Goal: Information Seeking & Learning: Learn about a topic

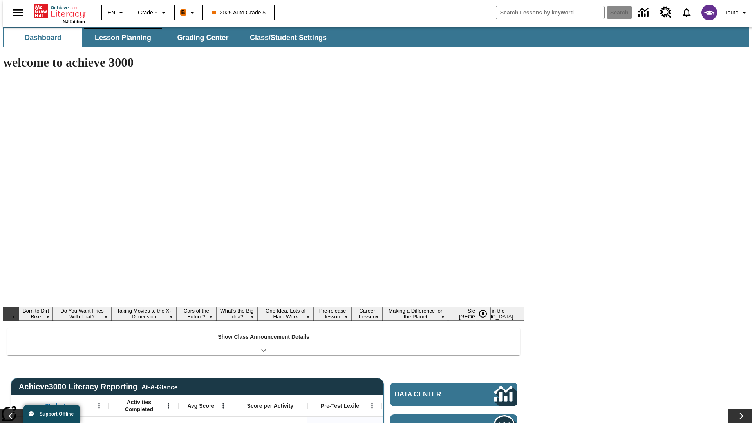
click at [120, 38] on button "Lesson Planning" at bounding box center [123, 37] width 78 height 19
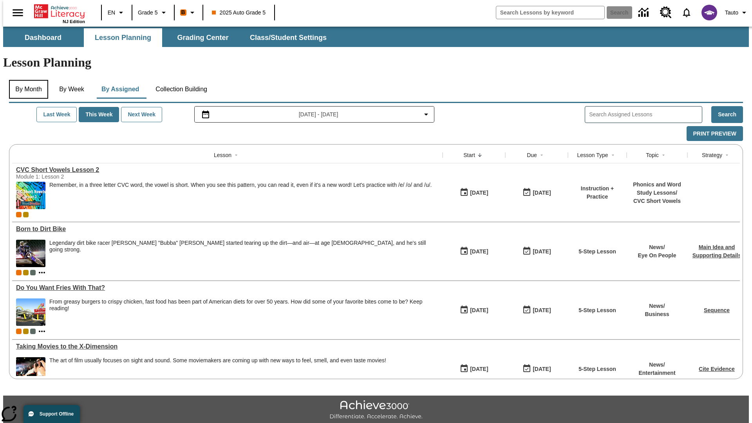
click at [26, 80] on button "By Month" at bounding box center [28, 89] width 39 height 19
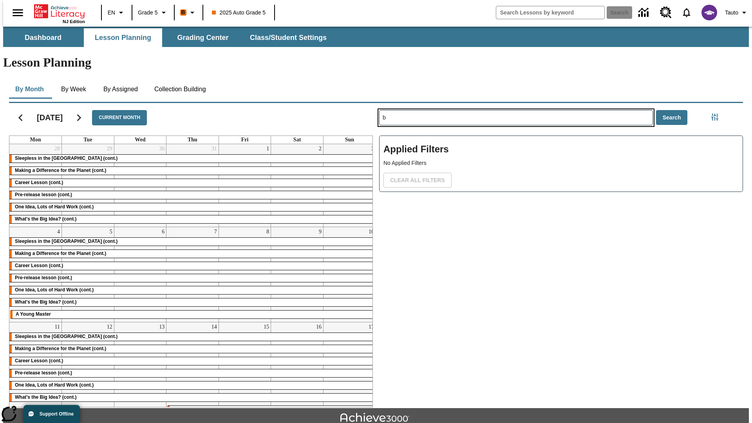
type input "b"
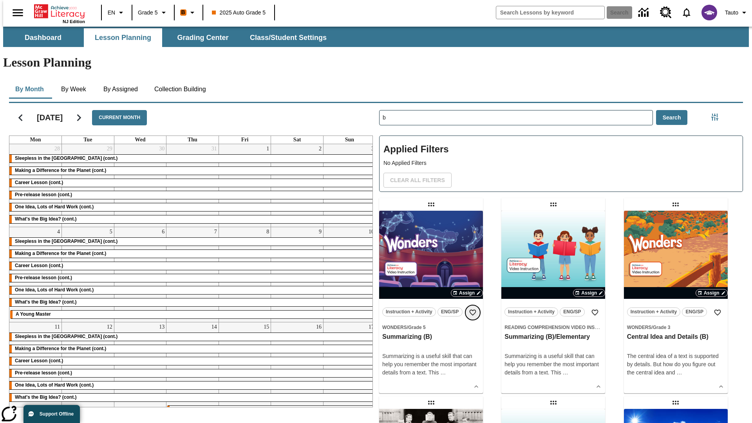
click at [472, 308] on icon "Add to Favorites" at bounding box center [473, 312] width 8 height 8
click at [56, 11] on icon "Home" at bounding box center [60, 12] width 52 height 16
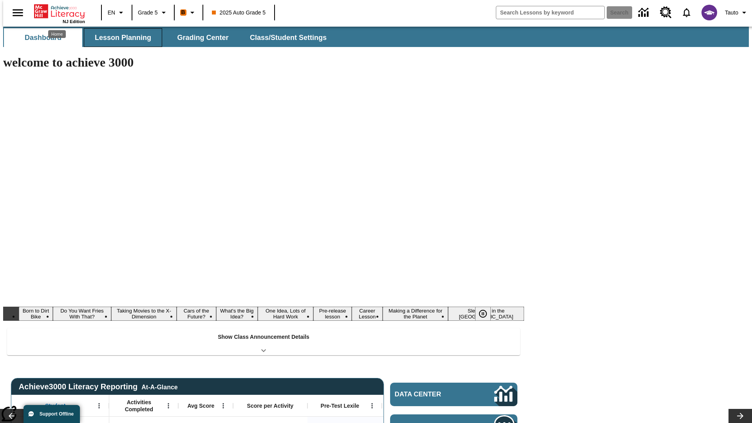
click at [120, 38] on button "Lesson Planning" at bounding box center [123, 37] width 78 height 19
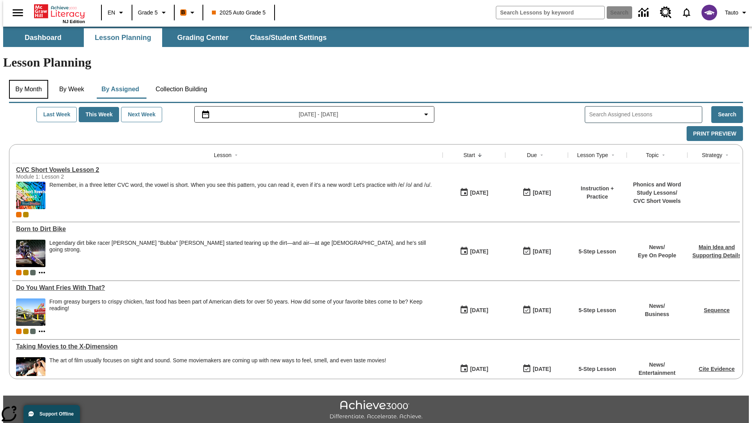
click at [26, 80] on button "By Month" at bounding box center [28, 89] width 39 height 19
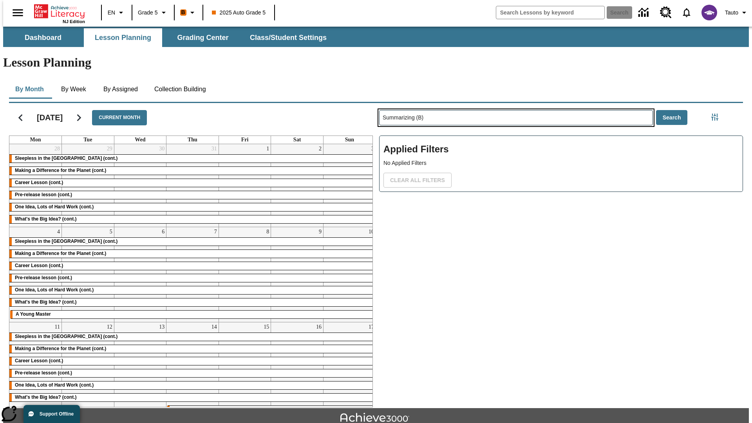
type input "Summarizing (B)"
